Goal: Task Accomplishment & Management: Use online tool/utility

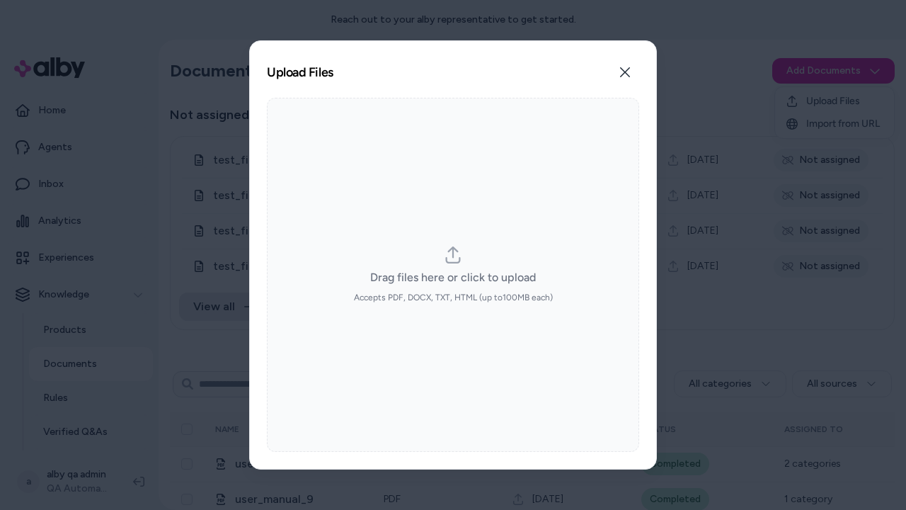
type input "**********"
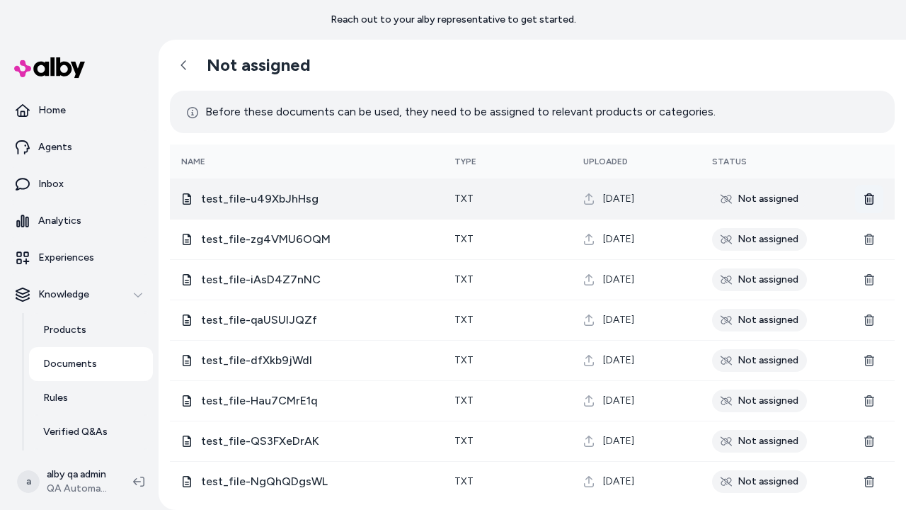
click at [869, 198] on icon at bounding box center [869, 198] width 10 height 11
